Goal: Information Seeking & Learning: Check status

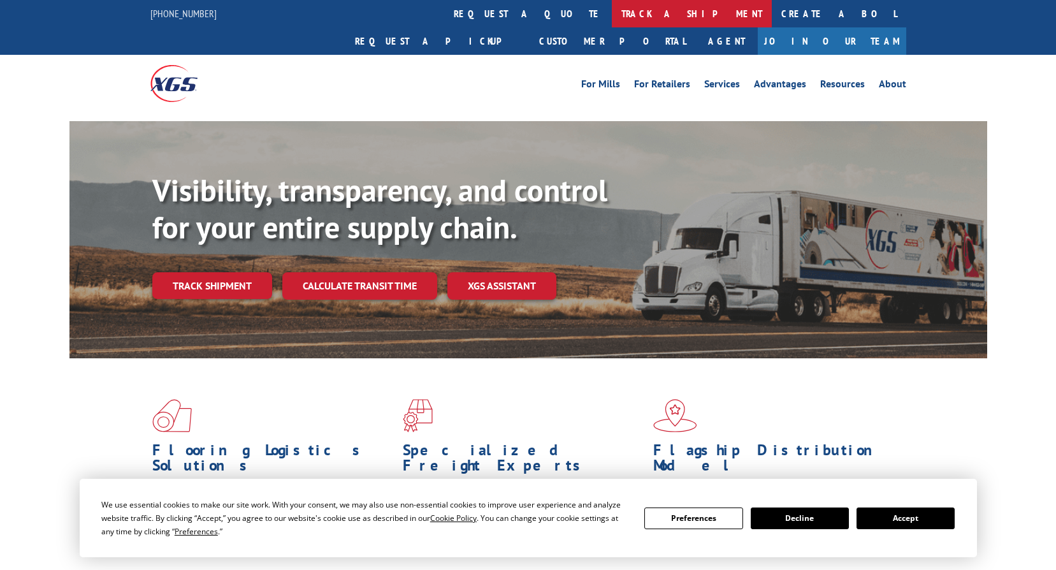
click at [612, 10] on link "track a shipment" at bounding box center [692, 13] width 160 height 27
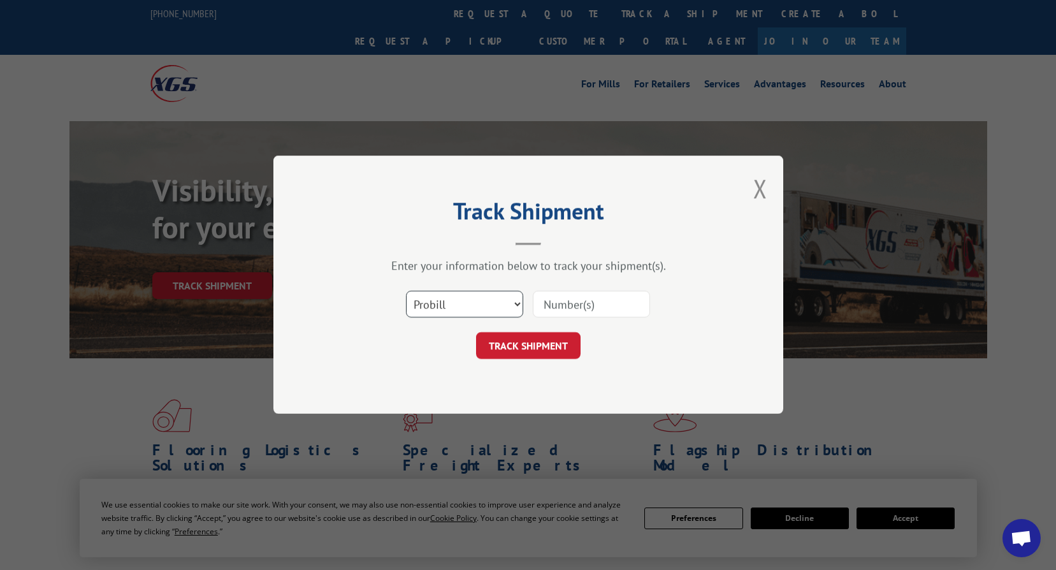
click at [473, 304] on select "Select category... Probill BOL PO" at bounding box center [464, 304] width 117 height 27
select select "bol"
click at [406, 291] on select "Select category... Probill BOL PO" at bounding box center [464, 304] width 117 height 27
click at [566, 304] on input at bounding box center [591, 304] width 117 height 27
click at [508, 347] on button "TRACK SHIPMENT" at bounding box center [528, 346] width 105 height 27
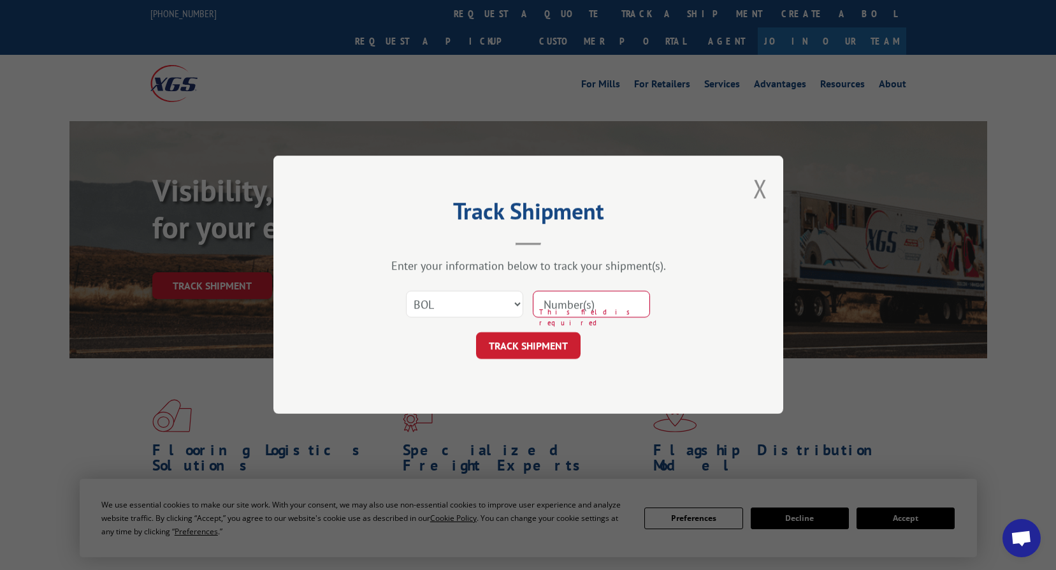
click at [562, 296] on input at bounding box center [591, 304] width 117 height 27
click at [551, 302] on input at bounding box center [591, 304] width 117 height 27
type input "2843632"
click at [518, 349] on button "TRACK SHIPMENT" at bounding box center [528, 346] width 105 height 27
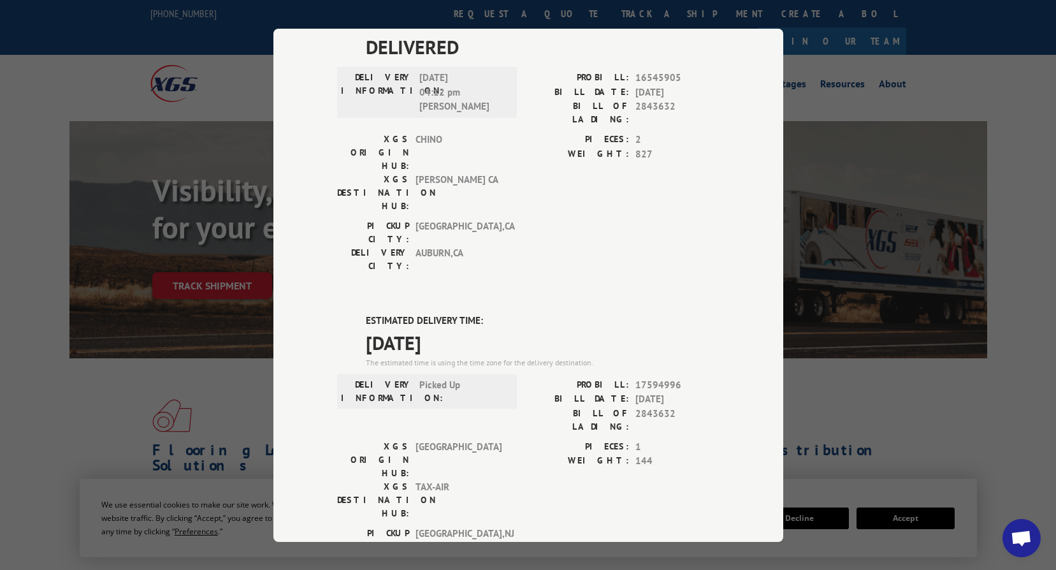
scroll to position [383, 0]
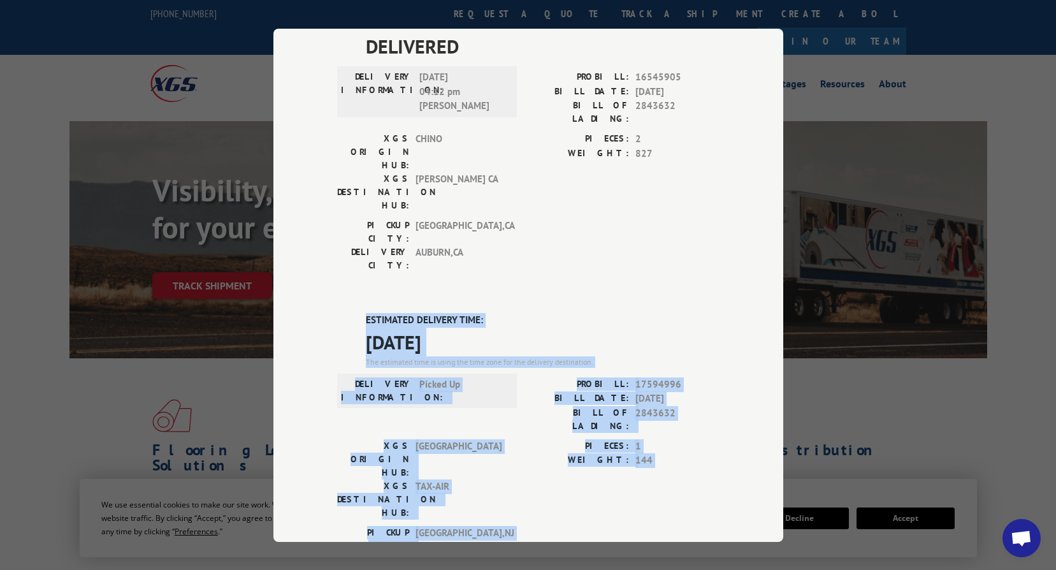
drag, startPoint x: 360, startPoint y: 186, endPoint x: 638, endPoint y: 362, distance: 329.9
click at [638, 362] on div "ESTIMATED DELIVERY TIME: [DATE] The estimated time is using the time zone for t…" at bounding box center [528, 542] width 383 height 458
drag, startPoint x: 638, startPoint y: 362, endPoint x: 597, endPoint y: 263, distance: 106.9
copy div "ESTIMATED DELIVERY TIME: [DATE] The estimated time is using the time zone for t…"
